Goal: Information Seeking & Learning: Learn about a topic

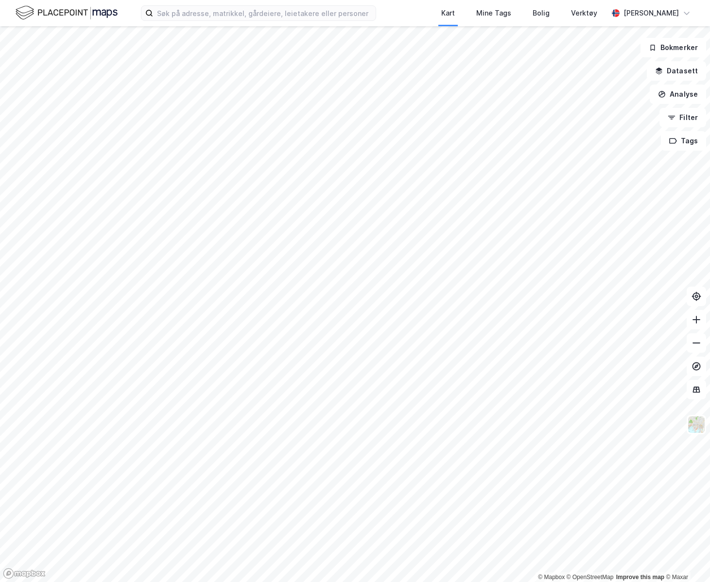
click at [274, 22] on div "Kart Mine Tags Bolig Verktøy [PERSON_NAME]" at bounding box center [355, 13] width 710 height 26
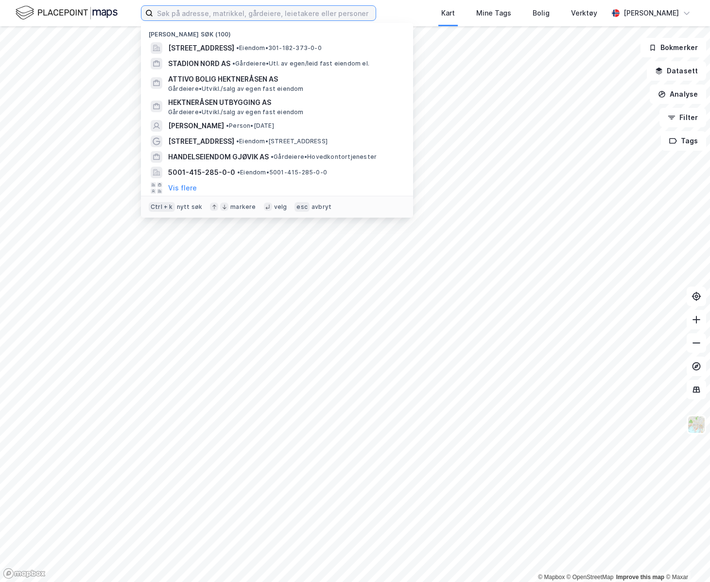
click at [274, 17] on input at bounding box center [264, 13] width 222 height 15
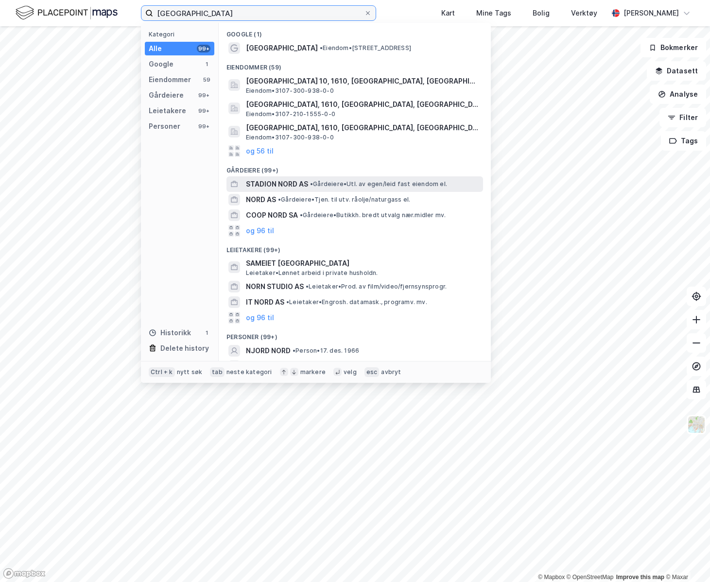
type input "[GEOGRAPHIC_DATA]"
click at [309, 181] on div "STADION NORD AS • [PERSON_NAME]. av egen/leid fast eiendom el." at bounding box center [363, 184] width 235 height 12
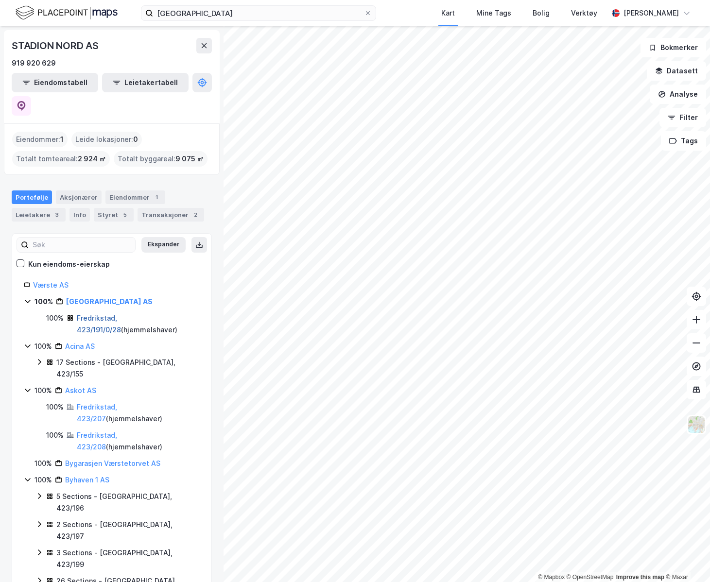
click at [121, 314] on link "Fredrikstad, 423/191/0/28" at bounding box center [99, 324] width 44 height 20
